Goal: Task Accomplishment & Management: Use online tool/utility

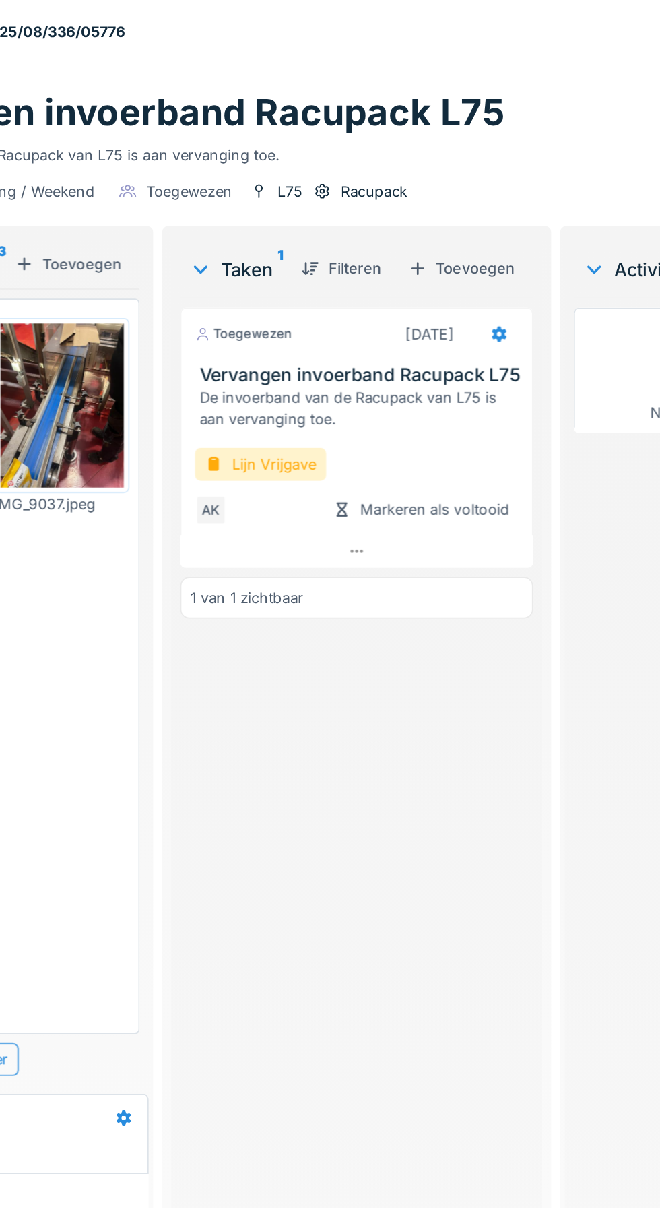
click at [588, 154] on div "Activiteit 0" at bounding box center [585, 160] width 71 height 16
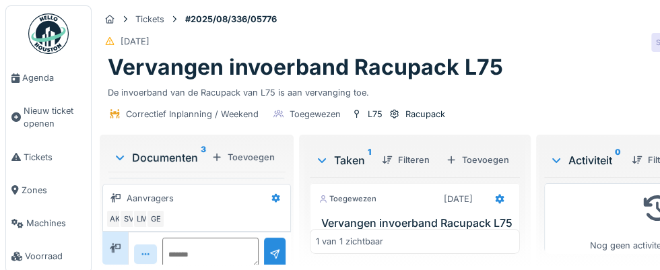
click at [655, 40] on div "SV" at bounding box center [660, 42] width 19 height 19
click at [544, 109] on div "Correctief Inplanning / Weekend Toegewezen L75 Racupack Acties" at bounding box center [439, 114] width 678 height 30
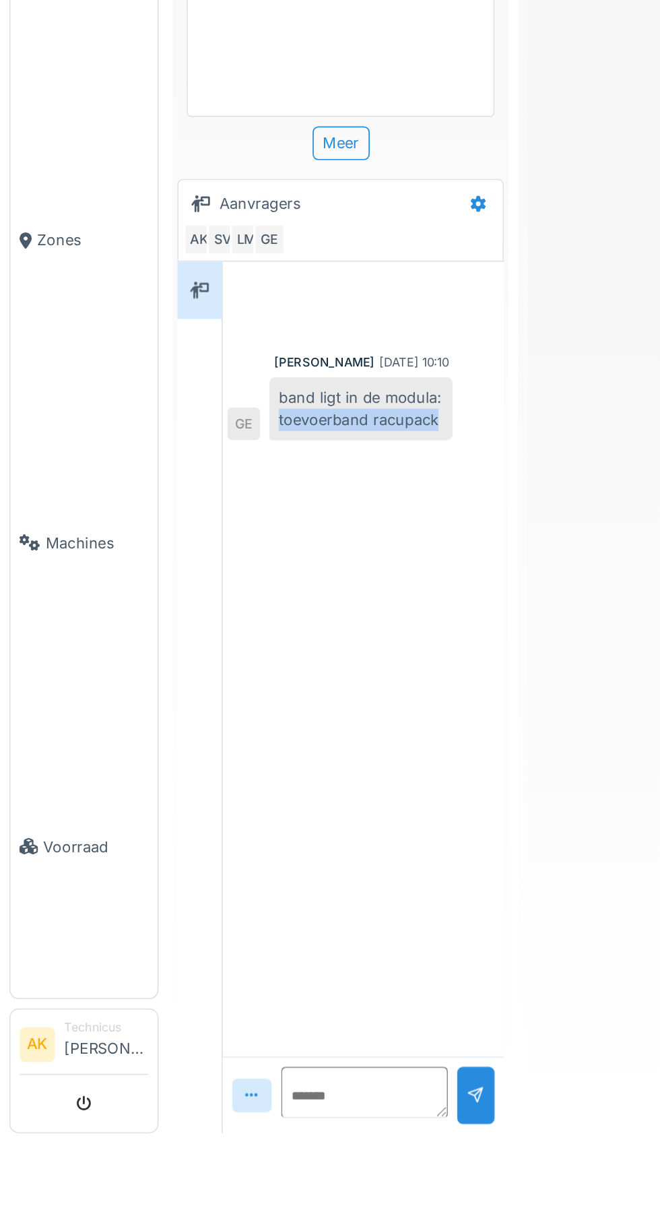
copy div "toevoerband racupack"
click at [57, 1116] on link "Voorraad" at bounding box center [48, 1036] width 85 height 175
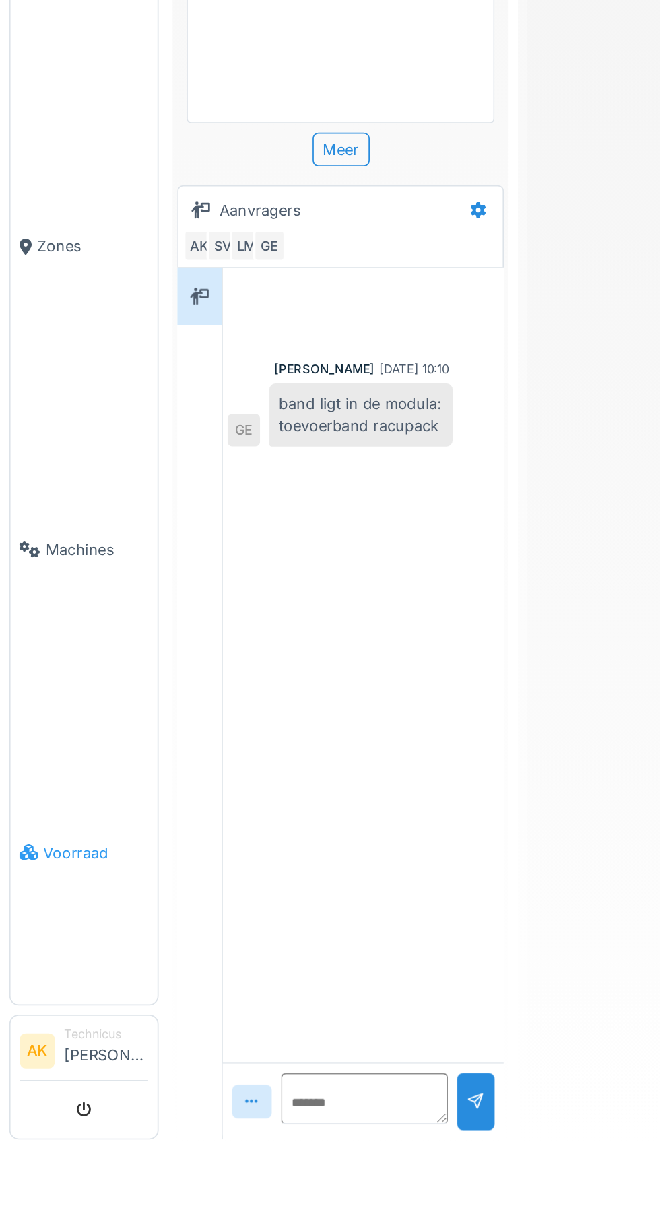
scroll to position [85, 0]
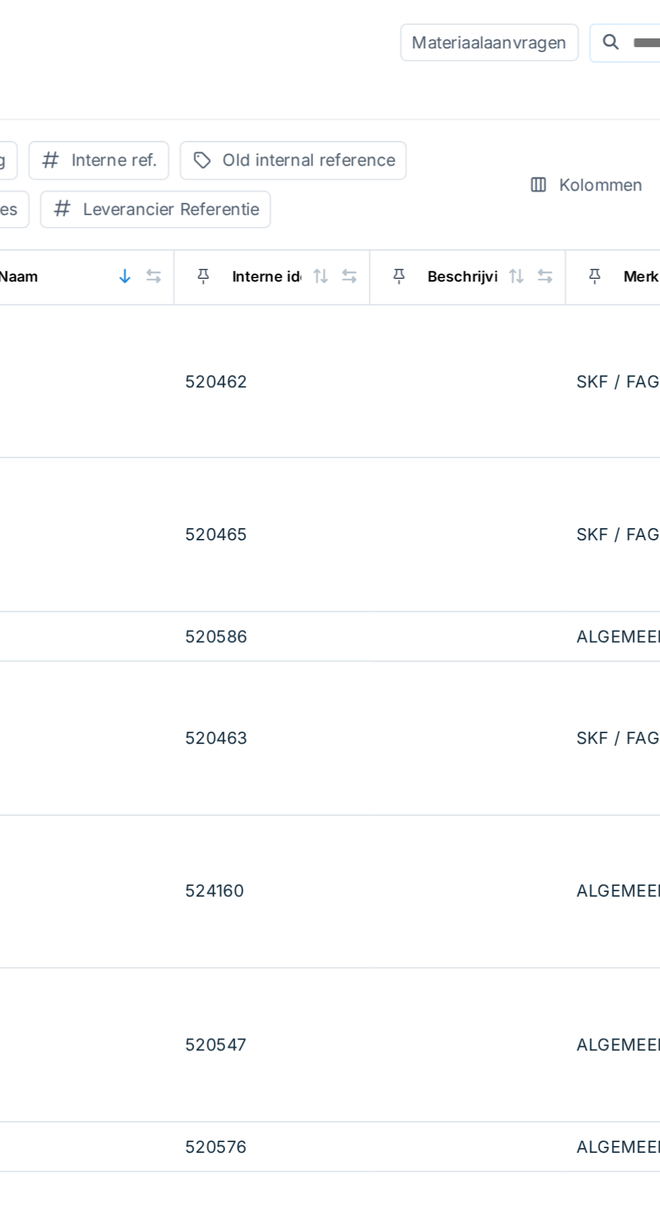
click at [550, 25] on input at bounding box center [596, 22] width 93 height 19
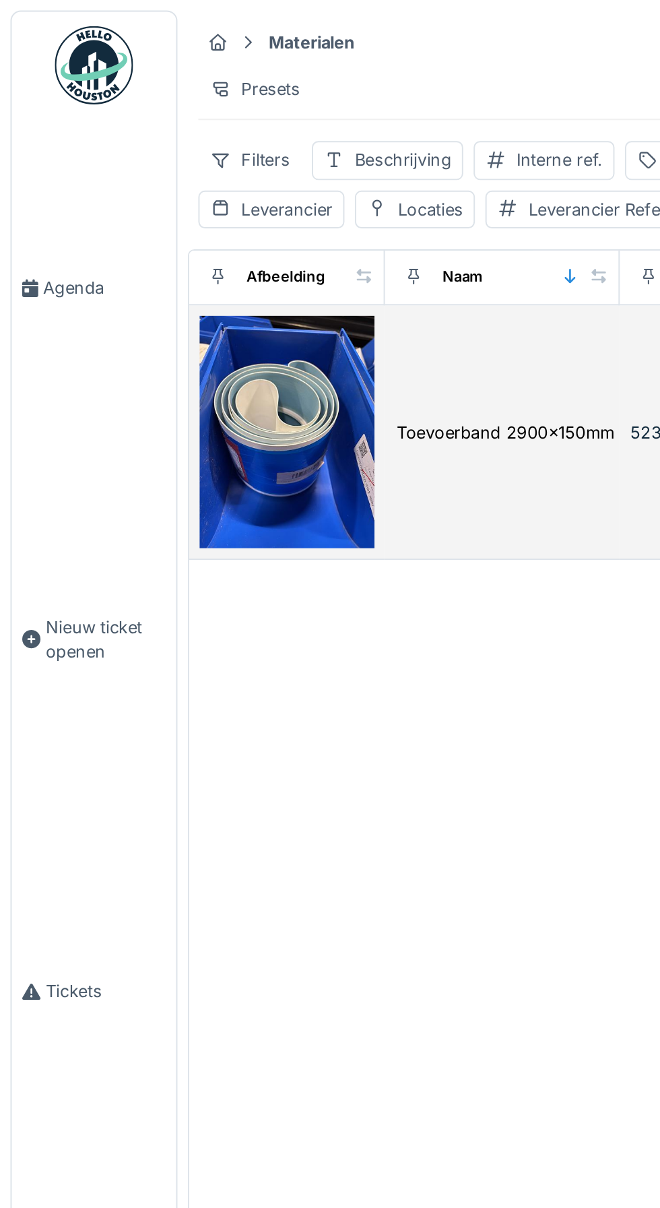
type input "**********"
click at [175, 234] on img at bounding box center [148, 223] width 90 height 121
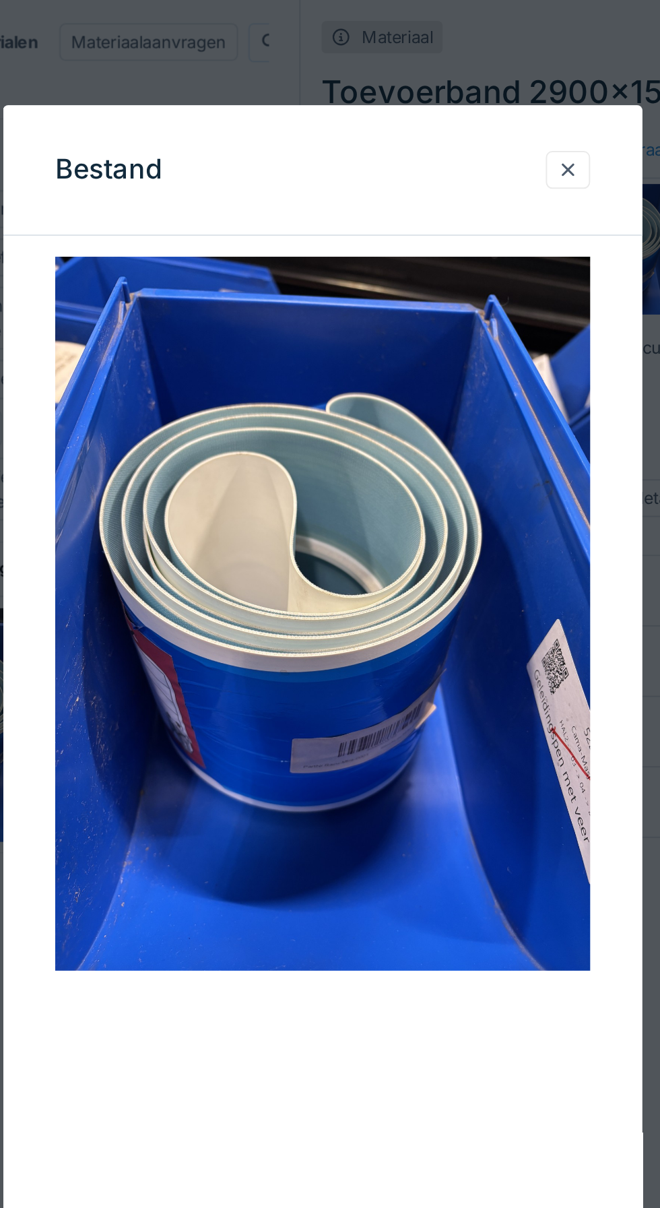
click at [378, 113] on div "Bestand" at bounding box center [330, 88] width 330 height 67
click at [464, 94] on div at bounding box center [456, 88] width 23 height 20
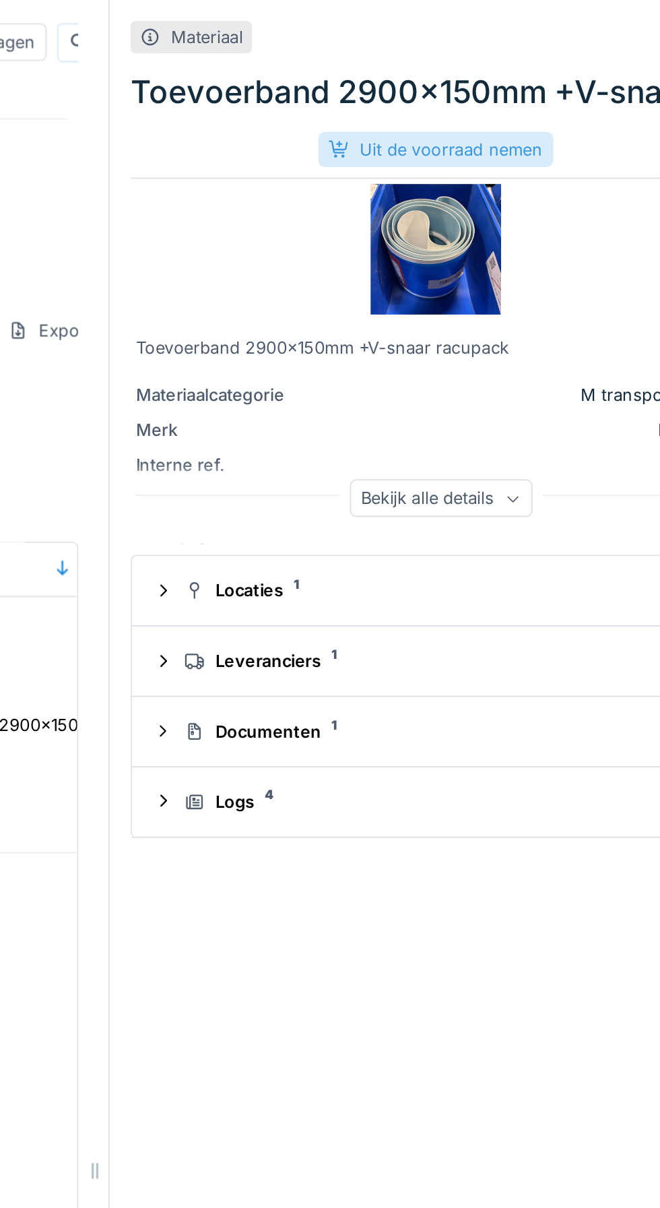
click at [512, 73] on div "Uit de voorraad nemen" at bounding box center [486, 77] width 121 height 18
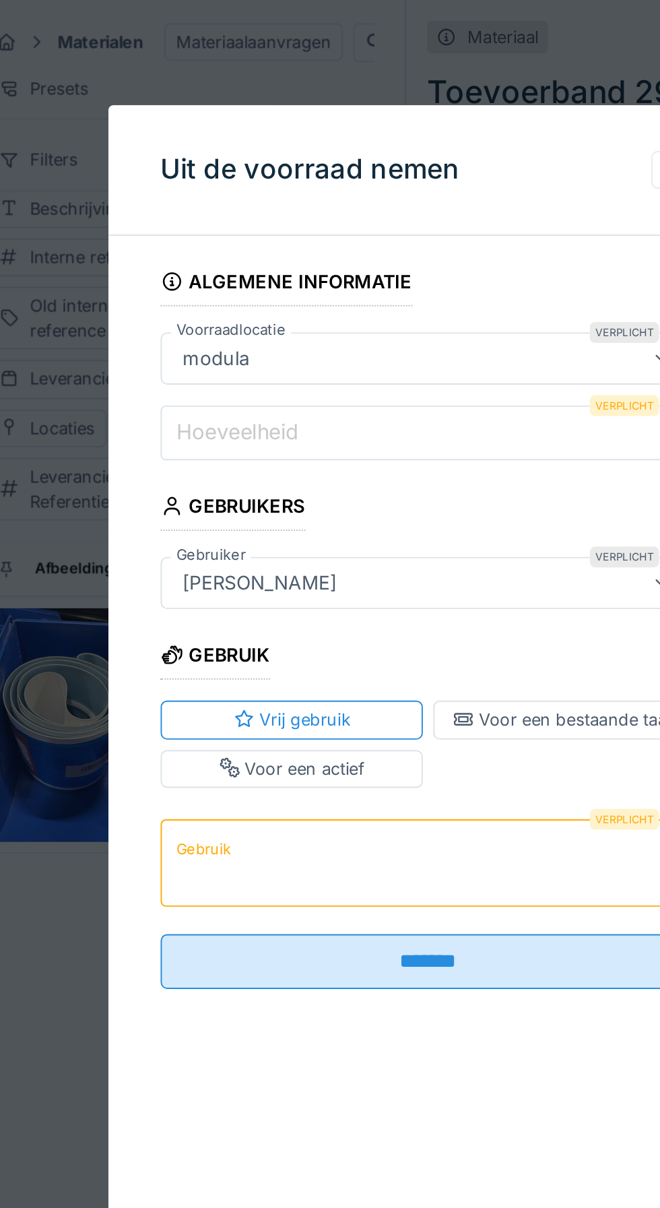
click at [332, 227] on input "Hoeveelheid" at bounding box center [330, 224] width 276 height 28
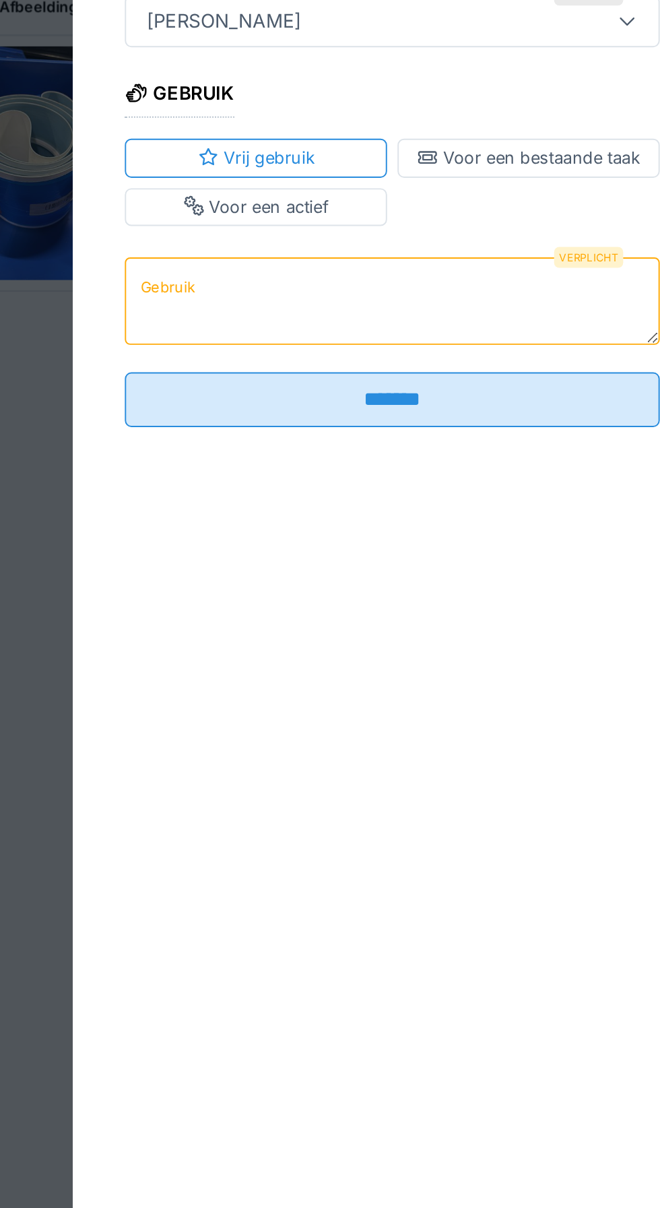
type input "*"
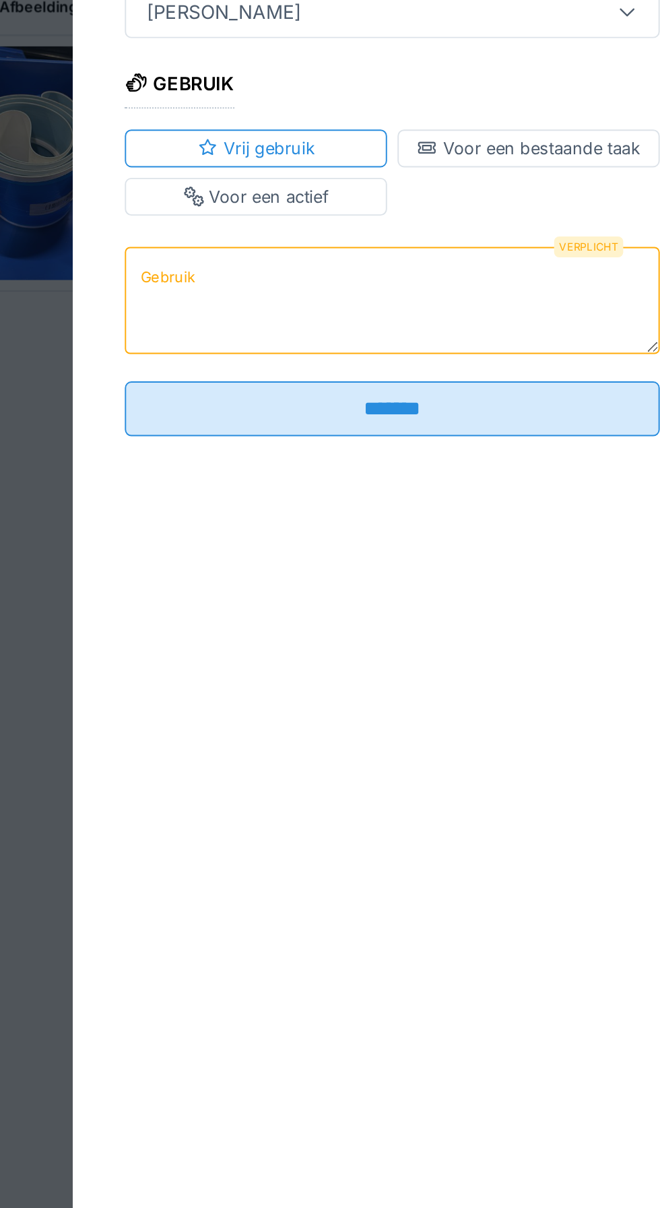
click at [363, 447] on textarea "Gebruik" at bounding box center [330, 445] width 276 height 55
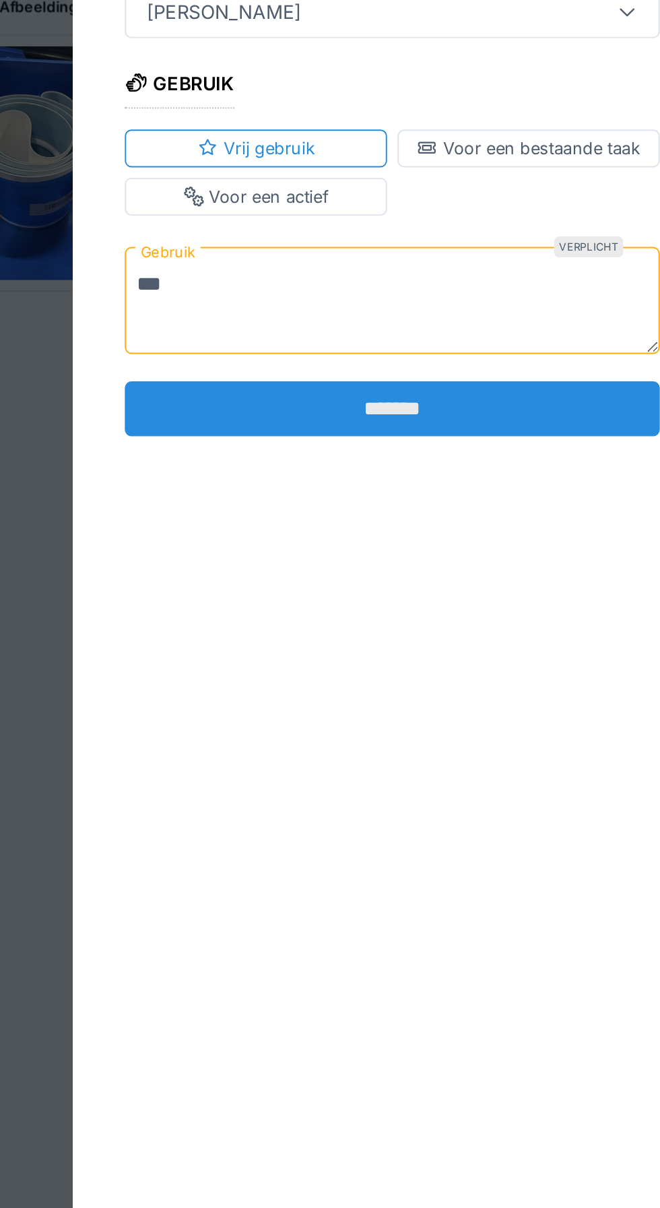
type textarea "***"
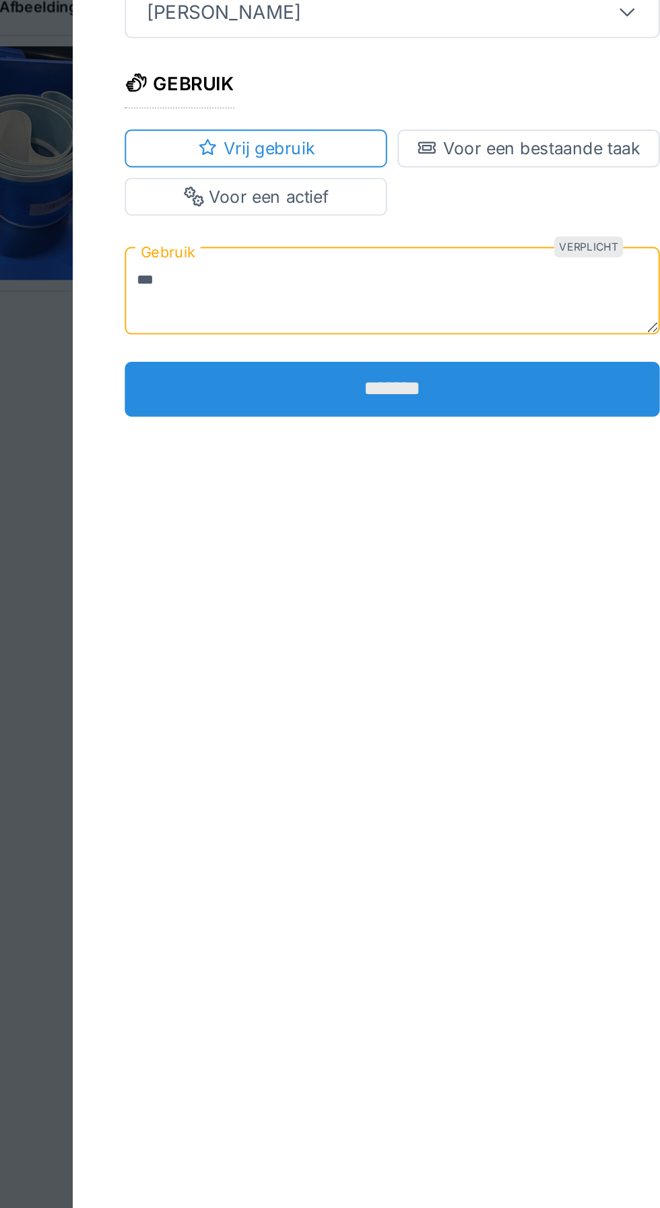
click at [375, 505] on input "*******" at bounding box center [330, 491] width 276 height 28
